Goal: Information Seeking & Learning: Find specific fact

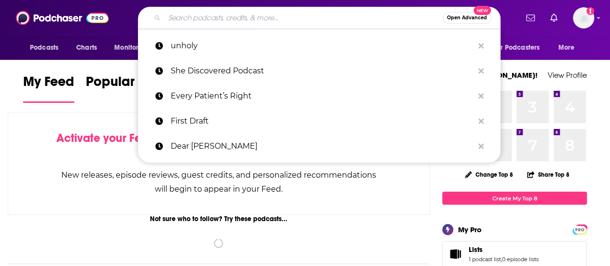
click at [189, 19] on input "Search podcasts, credits, & more..." at bounding box center [303, 17] width 278 height 15
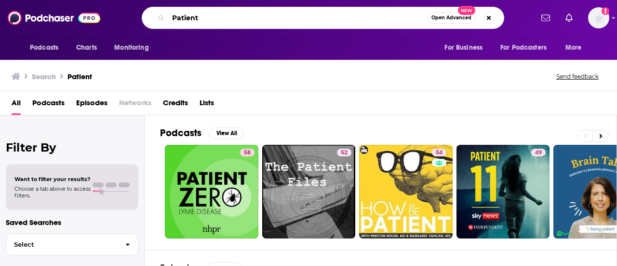
drag, startPoint x: 206, startPoint y: 18, endPoint x: 134, endPoint y: 20, distance: 72.8
click at [134, 20] on div "Patient Open Advanced New" at bounding box center [323, 18] width 420 height 22
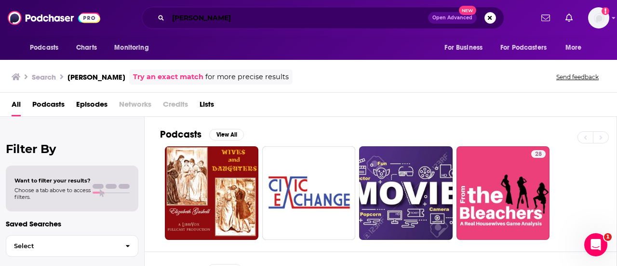
click at [191, 15] on input "[PERSON_NAME]" at bounding box center [298, 17] width 260 height 15
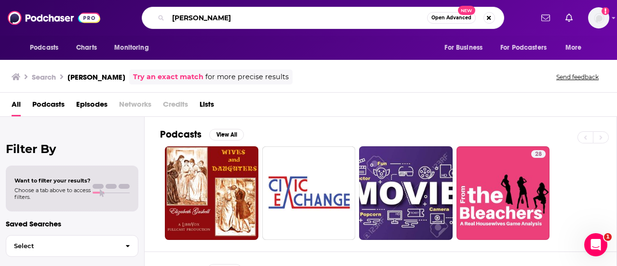
type input "[PERSON_NAME]"
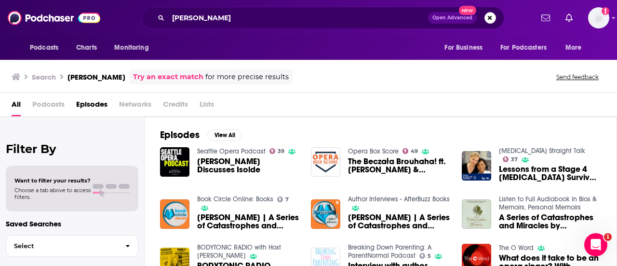
click at [263, 158] on span "[PERSON_NAME] Discusses Isolde" at bounding box center [248, 165] width 102 height 16
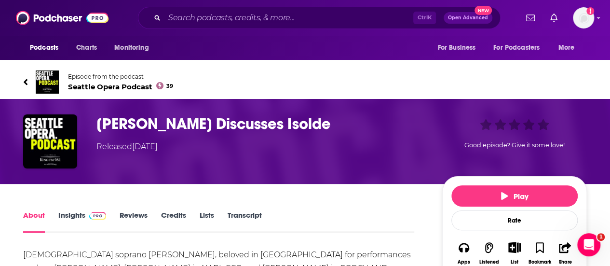
click at [143, 124] on h1 "[PERSON_NAME] Discusses Isolde" at bounding box center [261, 123] width 330 height 19
click at [169, 123] on h1 "[PERSON_NAME] Discusses Isolde" at bounding box center [261, 123] width 330 height 19
